Goal: Obtain resource: Download file/media

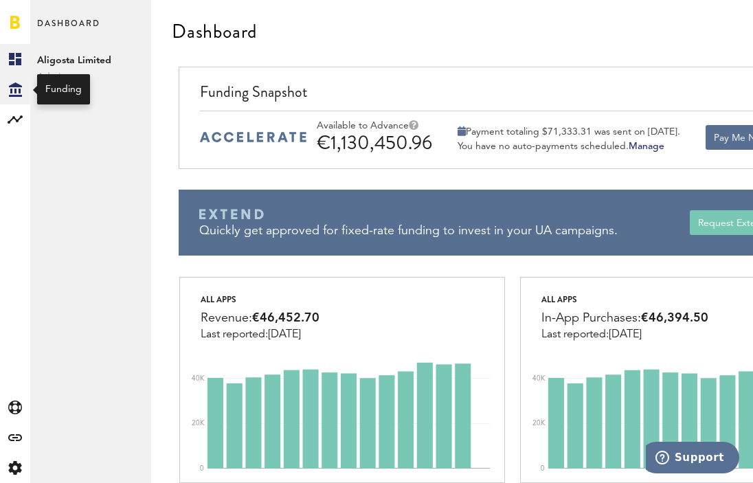
click at [17, 95] on icon at bounding box center [15, 89] width 13 height 14
click at [14, 83] on icon at bounding box center [15, 89] width 13 height 14
click at [16, 93] on icon "Created with Sketch." at bounding box center [15, 89] width 13 height 14
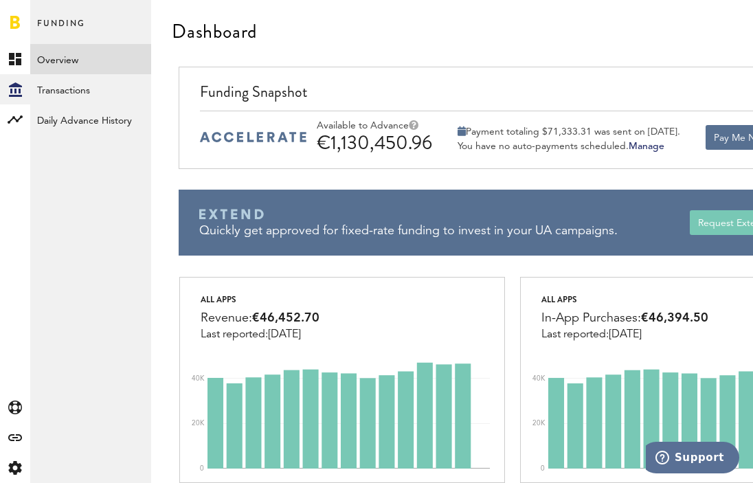
click at [95, 64] on link "Overview" at bounding box center [90, 59] width 121 height 30
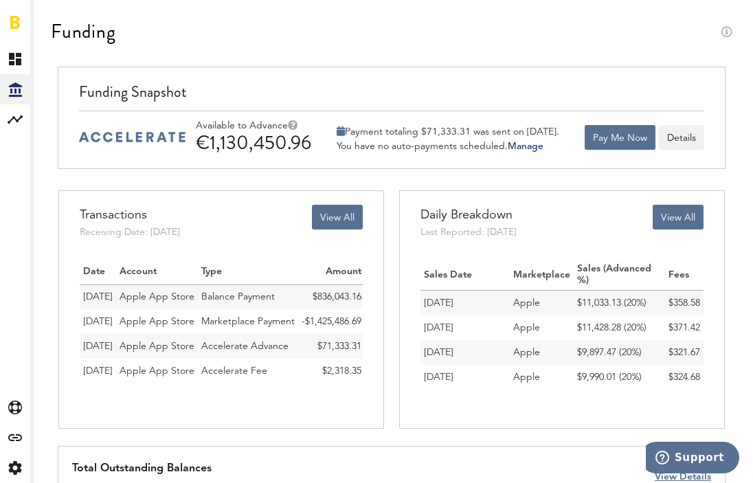
scroll to position [3, 0]
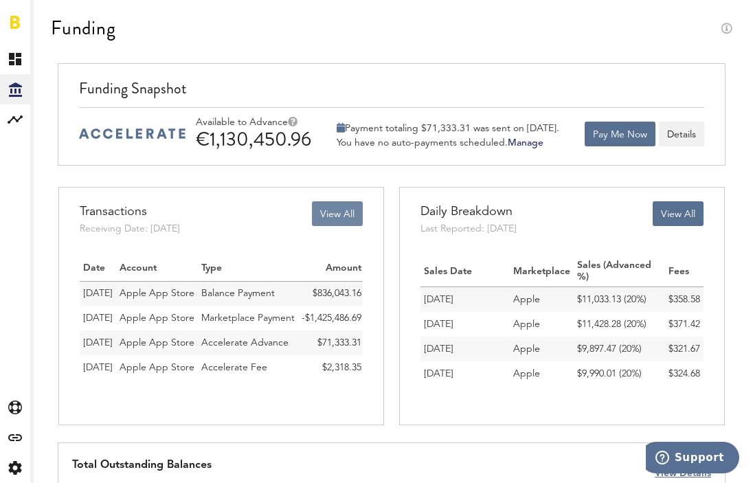
click at [335, 213] on button "View All" at bounding box center [337, 213] width 51 height 25
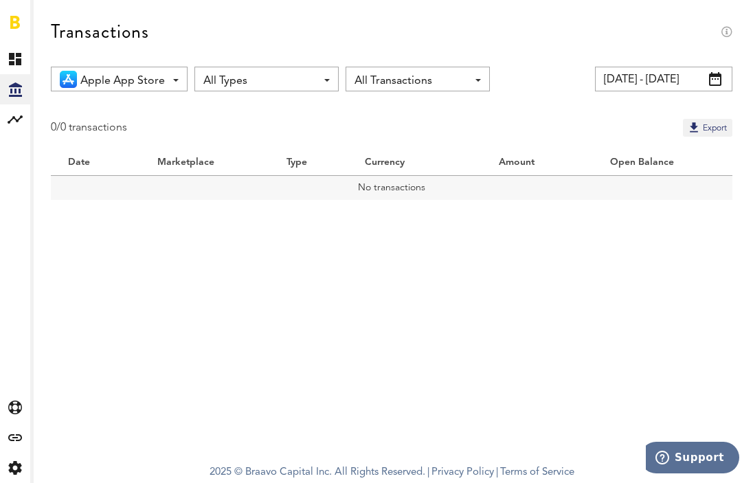
click at [714, 77] on span at bounding box center [715, 79] width 12 height 14
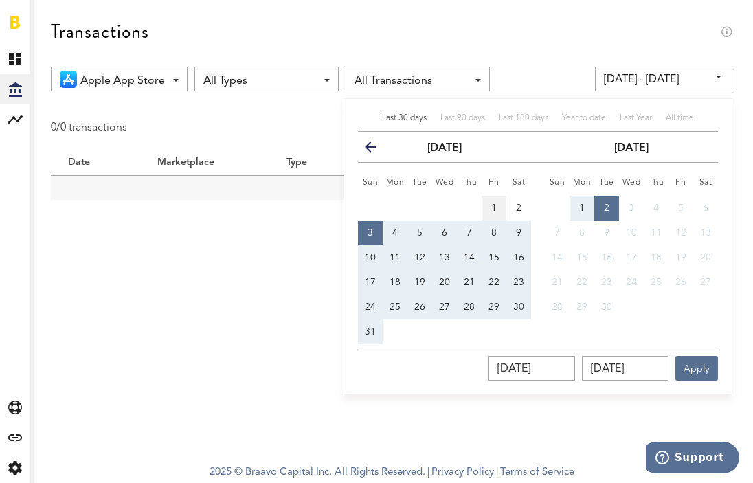
click at [487, 206] on button "1" at bounding box center [494, 208] width 25 height 25
type input "[DATE] - [DATE]"
type input "[DATE]"
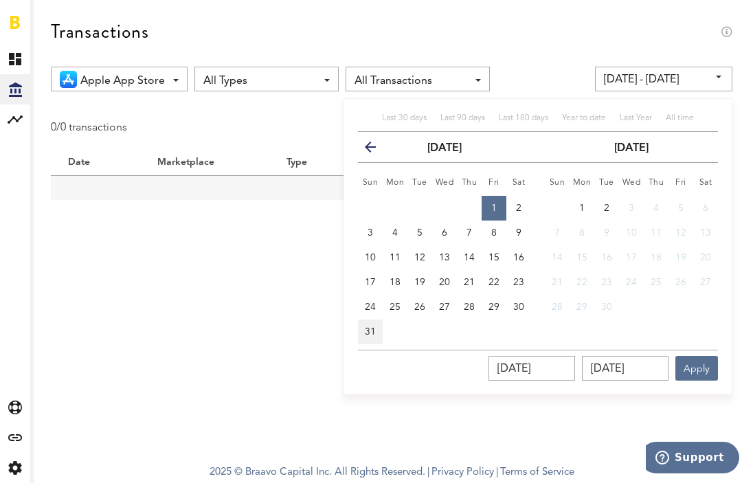
click at [375, 333] on span "31" at bounding box center [370, 332] width 11 height 10
type input "[DATE] - [DATE]"
type input "[DATE]"
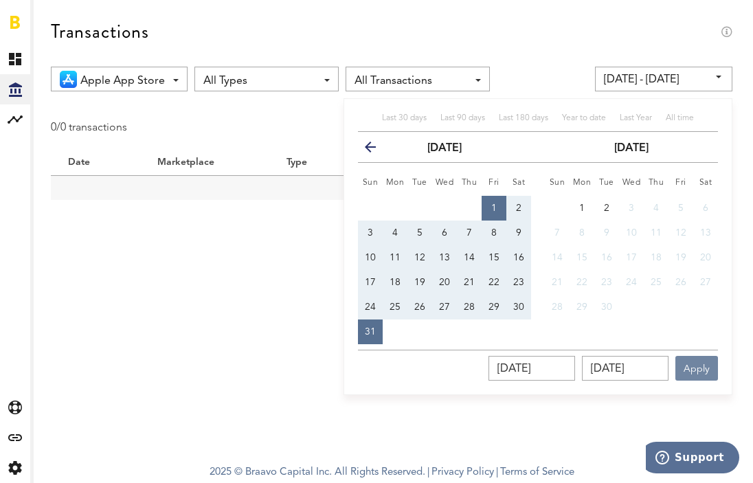
click at [709, 370] on button "Apply" at bounding box center [697, 368] width 43 height 25
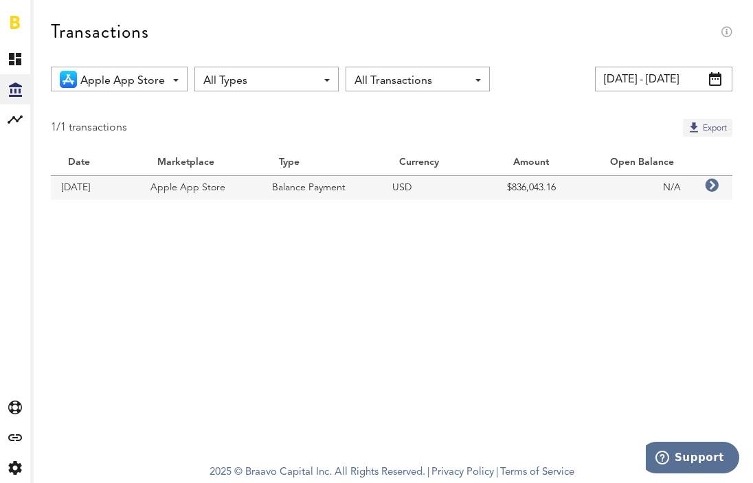
click at [689, 123] on button "Export" at bounding box center [707, 128] width 49 height 18
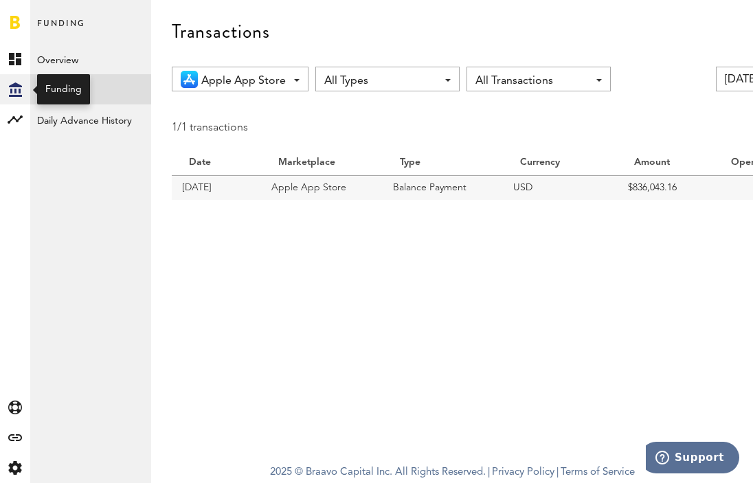
click at [13, 85] on icon at bounding box center [15, 89] width 13 height 14
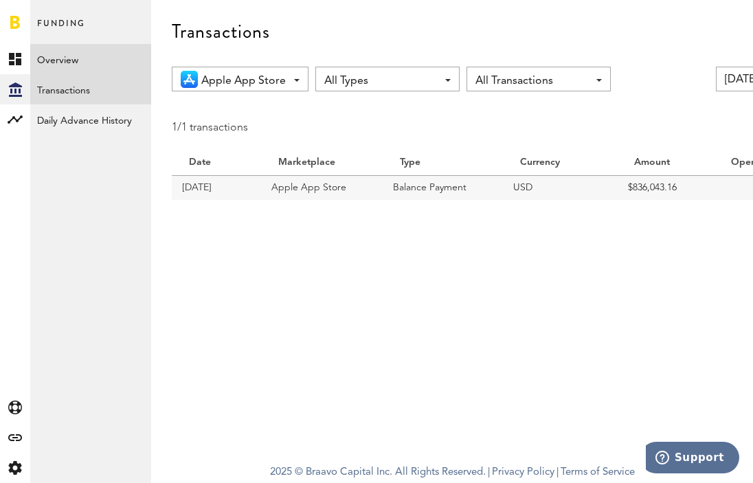
click at [54, 63] on link "Overview" at bounding box center [90, 59] width 121 height 30
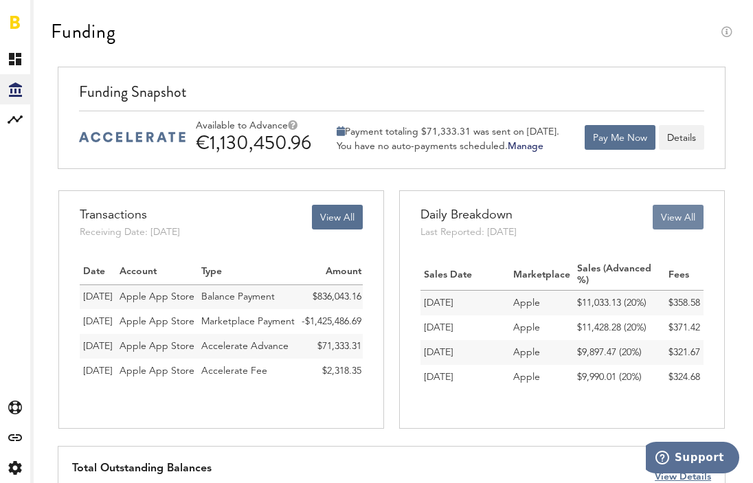
click at [685, 208] on button "View All" at bounding box center [678, 217] width 51 height 25
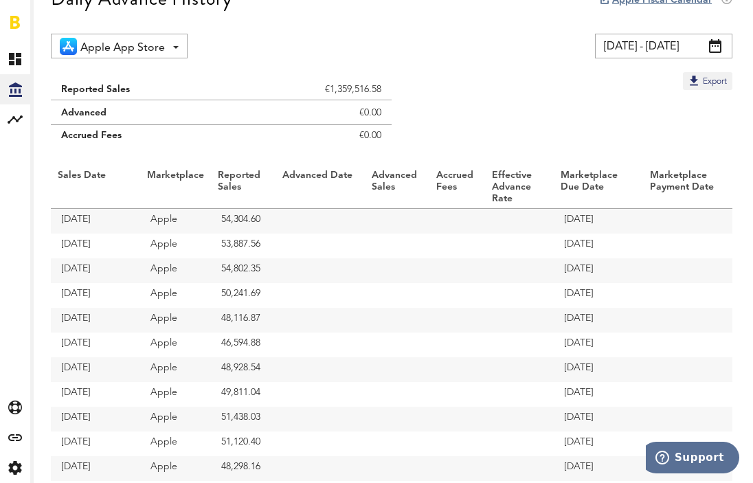
scroll to position [35, 0]
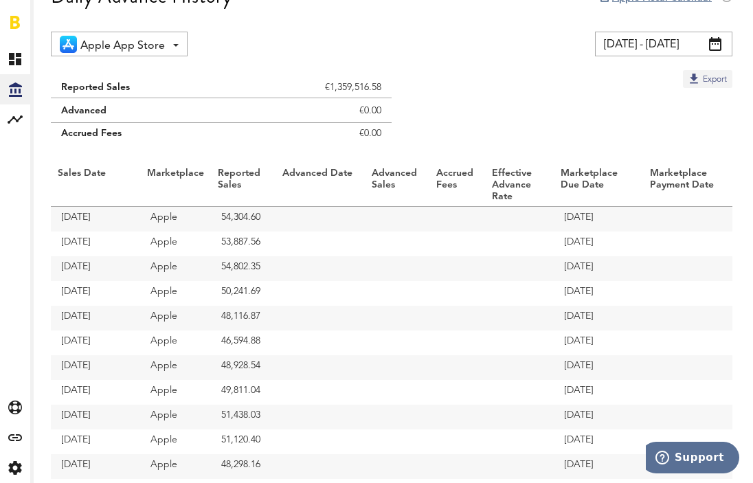
click at [698, 78] on button "Export" at bounding box center [707, 79] width 49 height 18
click at [445, 33] on div "Apple App Store All Marketplaces Apple App Store [DATE] - [DATE] Last 30 days L…" at bounding box center [392, 44] width 682 height 25
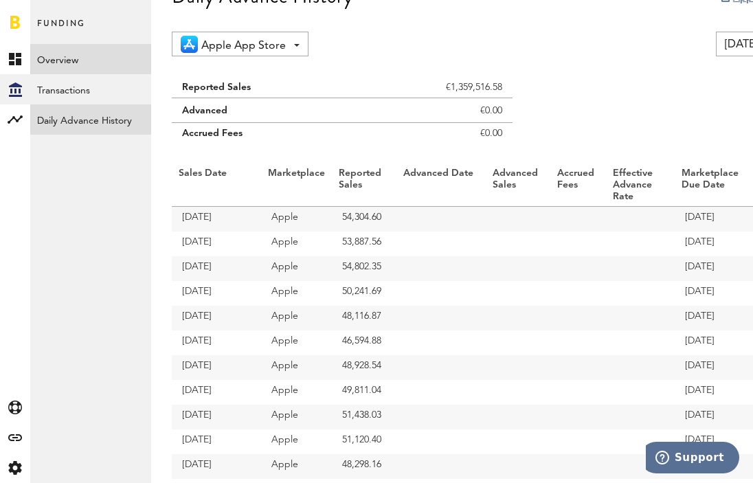
click at [76, 48] on link "Overview" at bounding box center [90, 59] width 121 height 30
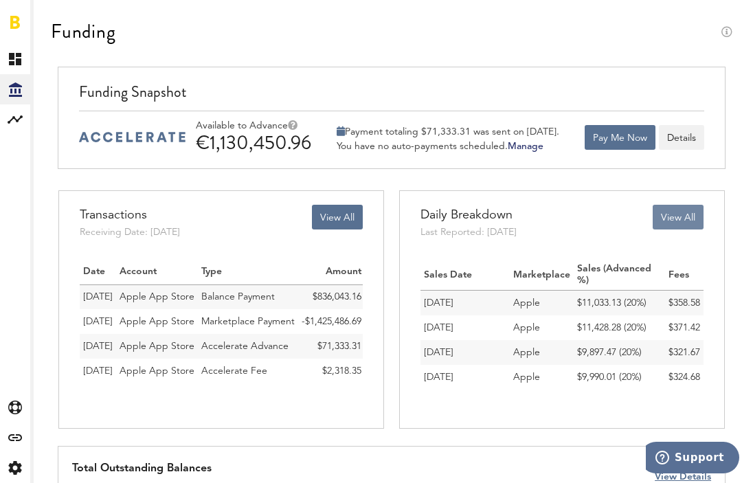
click at [670, 217] on button "View All" at bounding box center [678, 217] width 51 height 25
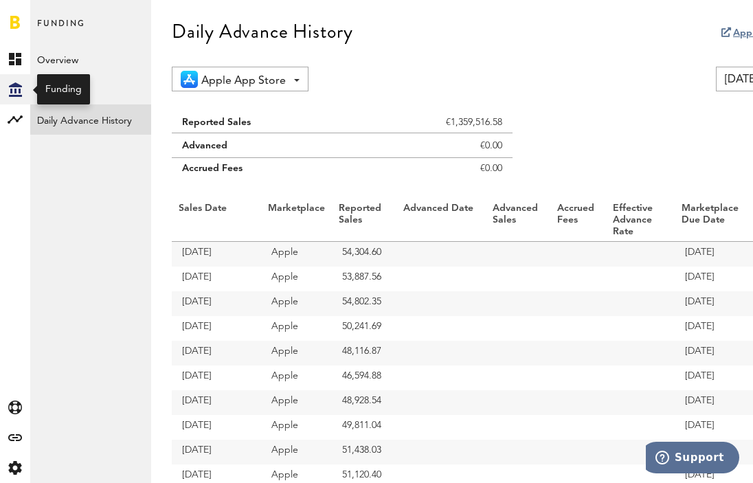
click at [13, 87] on icon "Created with Sketch." at bounding box center [15, 89] width 13 height 14
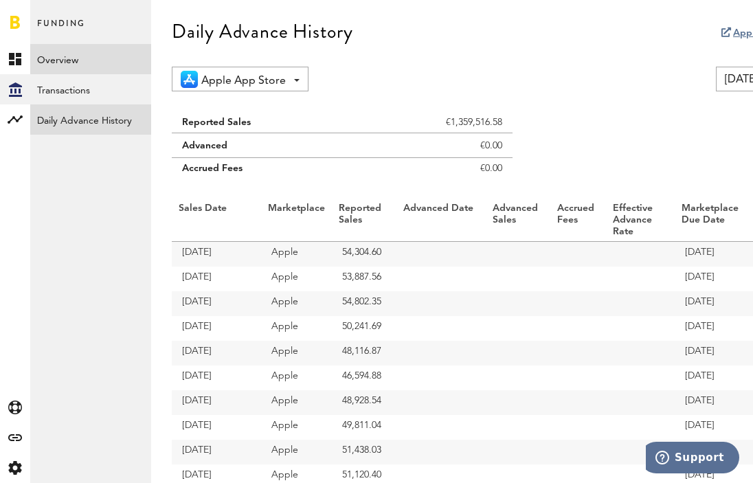
click at [68, 54] on link "Overview" at bounding box center [90, 59] width 121 height 30
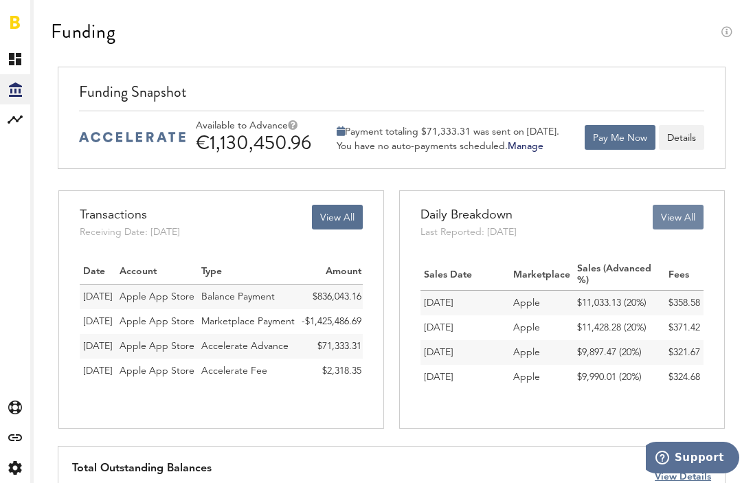
click at [682, 213] on button "View All" at bounding box center [678, 217] width 51 height 25
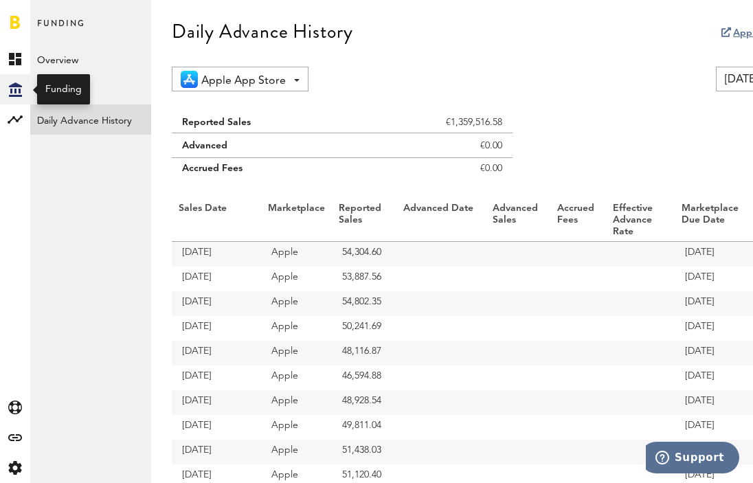
click at [17, 92] on icon "Created with Sketch." at bounding box center [15, 89] width 13 height 14
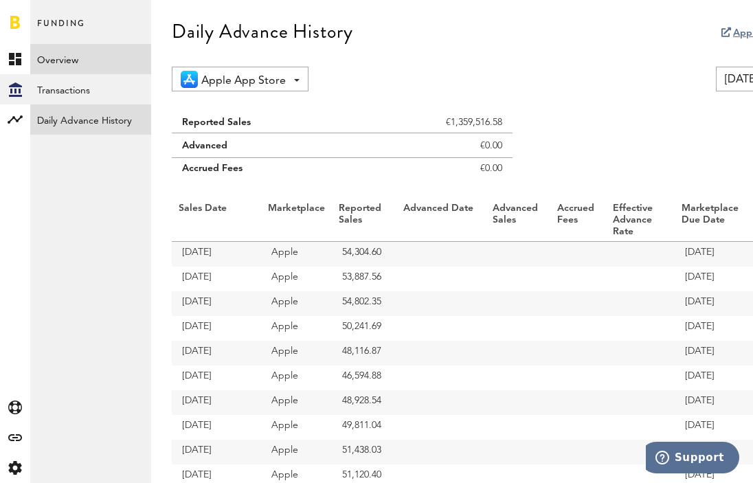
click at [59, 58] on link "Overview" at bounding box center [90, 59] width 121 height 30
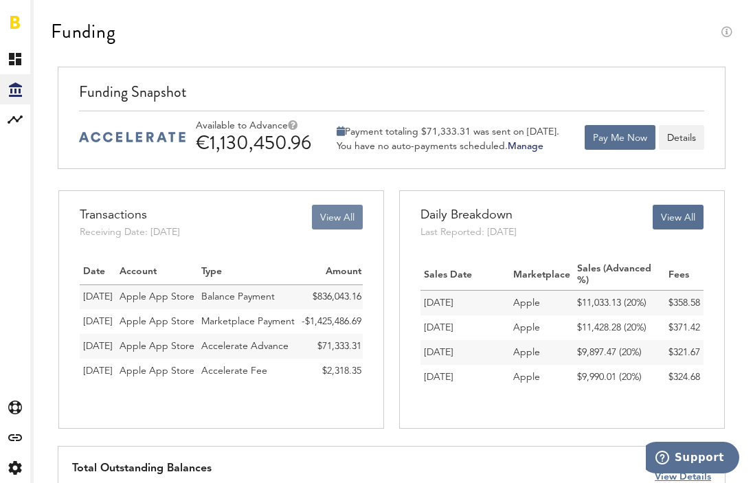
click at [318, 225] on button "View All" at bounding box center [337, 217] width 51 height 25
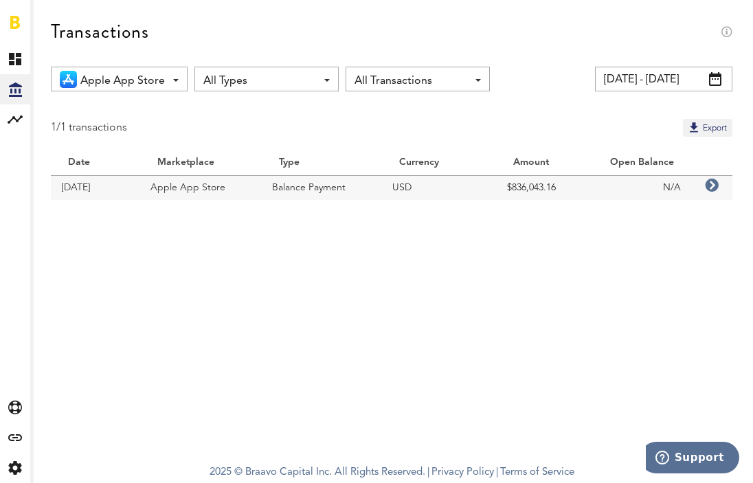
click at [713, 189] on icon at bounding box center [712, 186] width 14 height 14
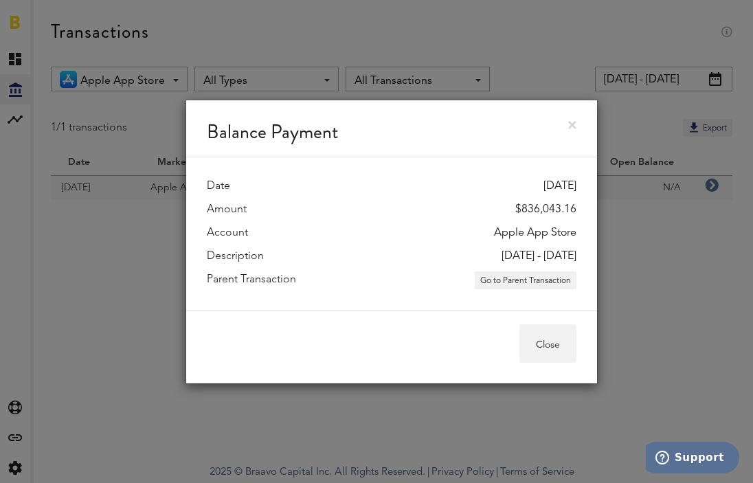
click at [574, 117] on div "Balance Payment" at bounding box center [391, 128] width 411 height 57
click at [573, 124] on link at bounding box center [572, 125] width 8 height 8
